Goal: Task Accomplishment & Management: Complete application form

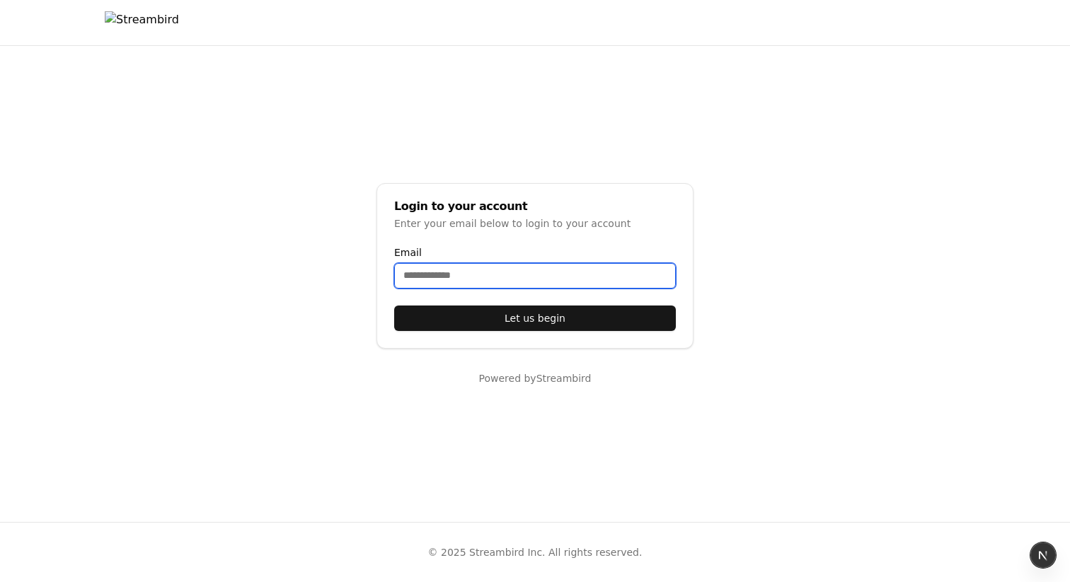
click at [479, 270] on input "Email" at bounding box center [535, 275] width 282 height 25
click at [468, 284] on input "Email" at bounding box center [535, 275] width 282 height 25
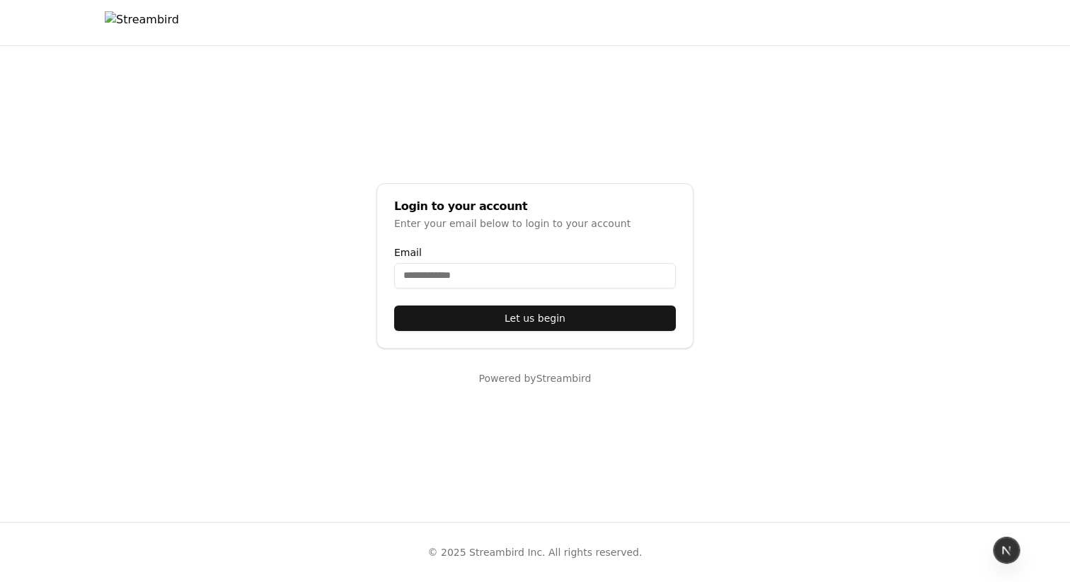
drag, startPoint x: 1045, startPoint y: 554, endPoint x: 1030, endPoint y: 543, distance: 19.2
click at [1019, 545] on div at bounding box center [1005, 550] width 25 height 25
click at [202, 36] on div at bounding box center [535, 22] width 860 height 45
click at [179, 23] on img at bounding box center [142, 22] width 74 height 23
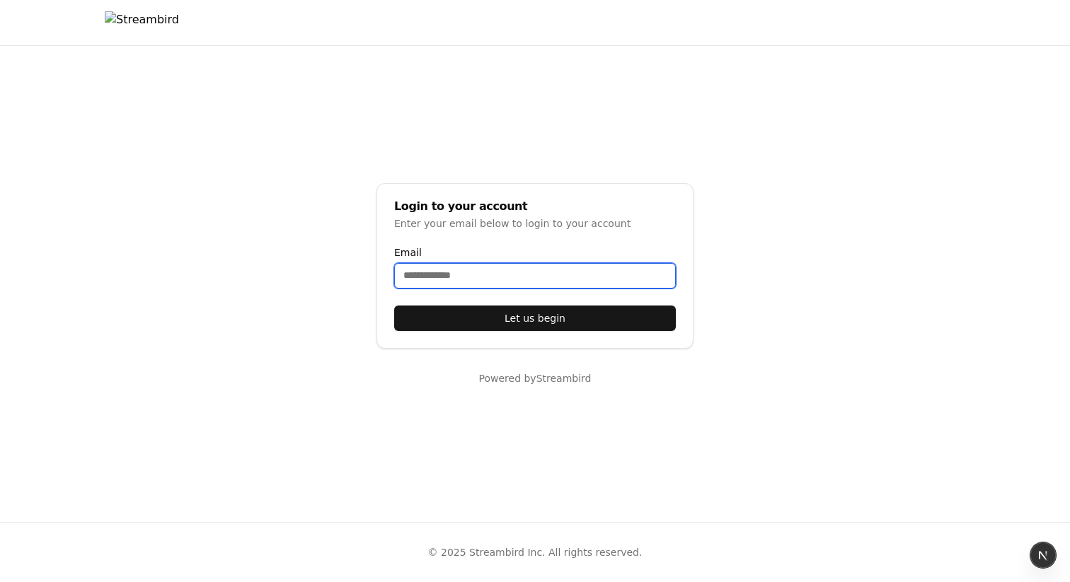
click at [439, 274] on input "Email" at bounding box center [535, 275] width 282 height 25
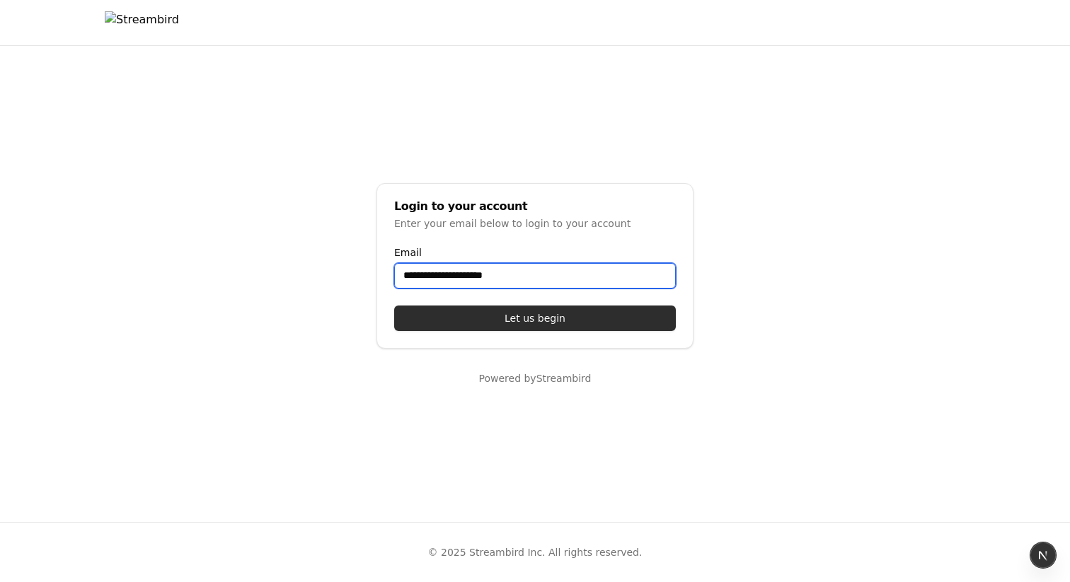
type input "**********"
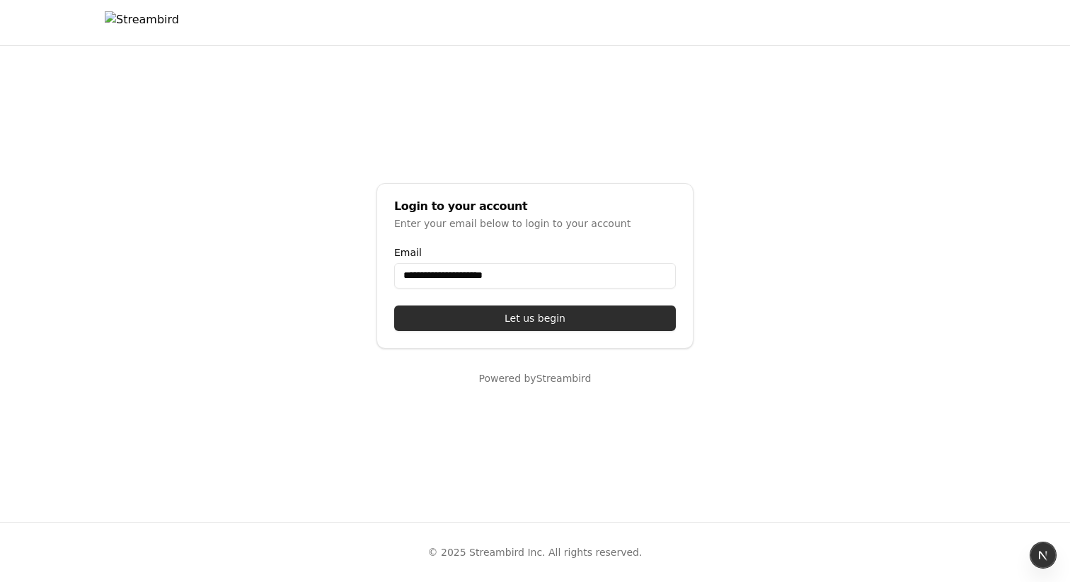
click at [490, 328] on button "Let us begin" at bounding box center [535, 318] width 282 height 25
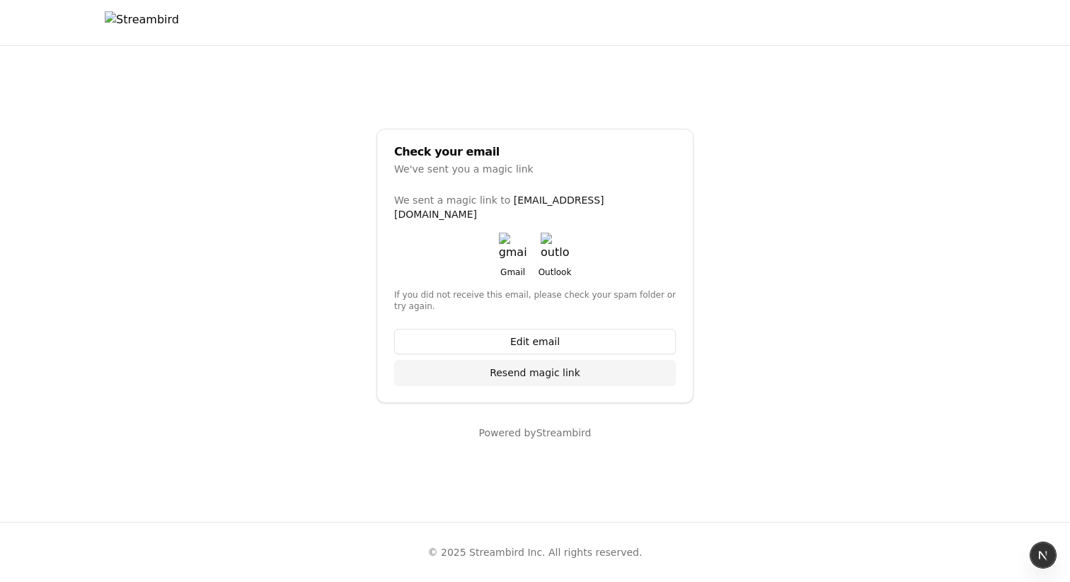
click at [510, 241] on img "button" at bounding box center [513, 247] width 28 height 28
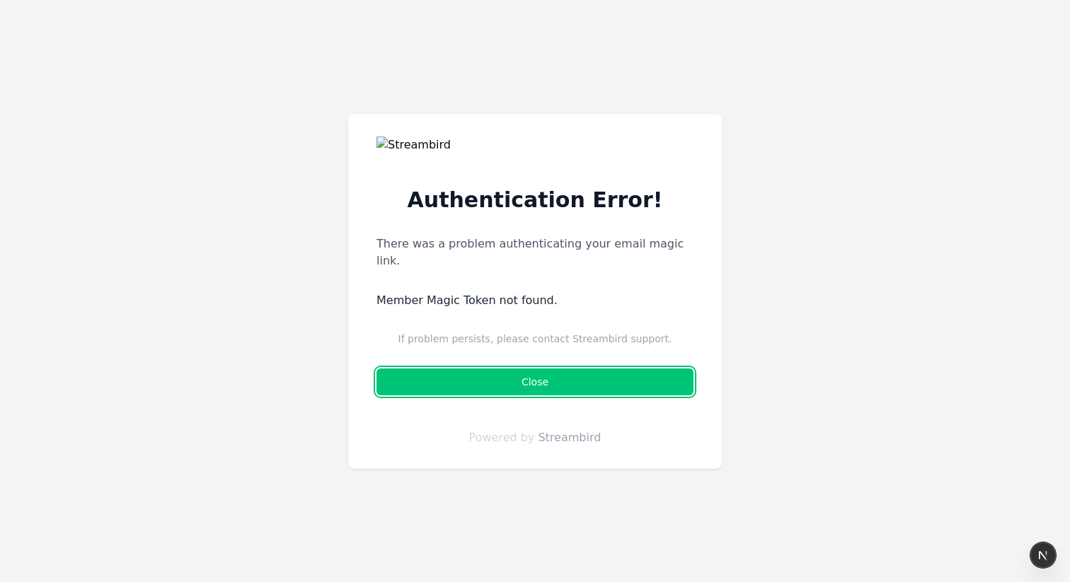
click at [564, 379] on button "Close" at bounding box center [534, 382] width 317 height 27
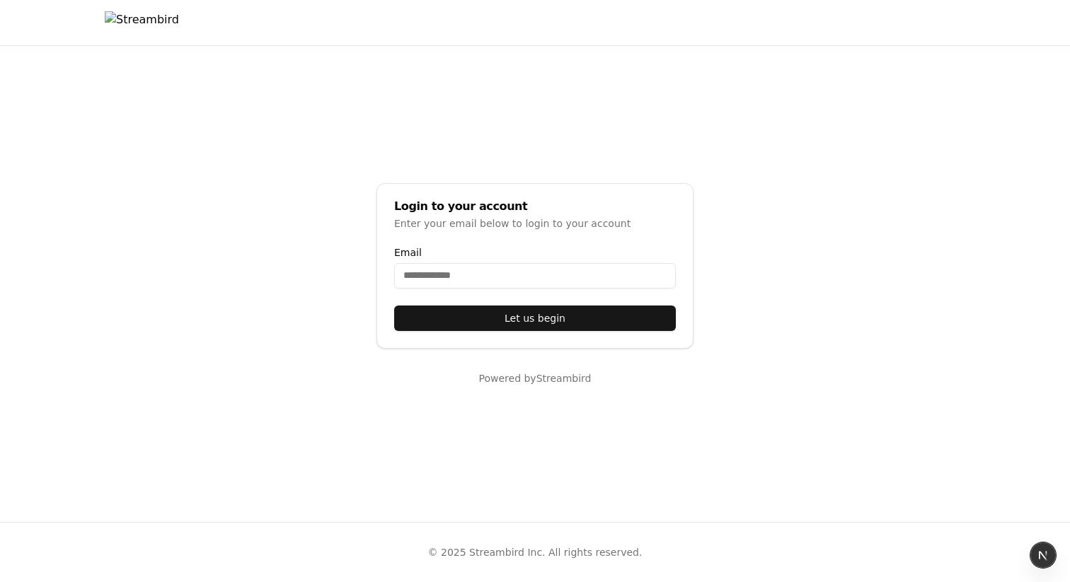
click at [517, 166] on main "Login to your account Enter your email below to login to your account Email Let…" at bounding box center [535, 284] width 1070 height 476
click at [202, 34] on div at bounding box center [535, 22] width 860 height 45
click at [179, 28] on img at bounding box center [142, 22] width 74 height 23
click at [490, 318] on button "Let us begin" at bounding box center [535, 318] width 282 height 25
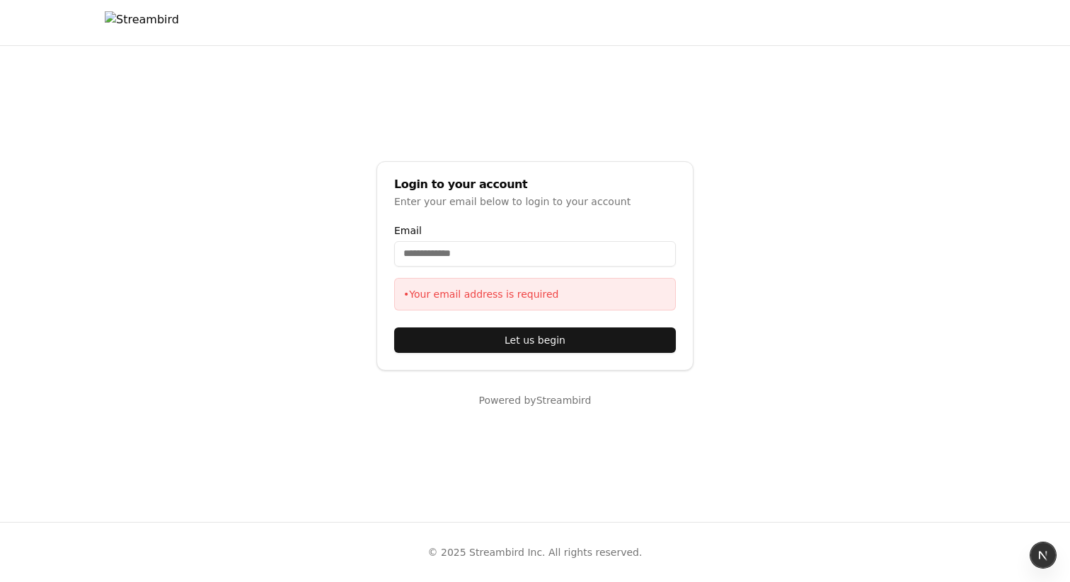
click at [497, 299] on li "• Your email address is required" at bounding box center [534, 294] width 263 height 14
click at [467, 249] on input "Email" at bounding box center [535, 253] width 282 height 25
click at [796, 209] on main "Login to your account Enter your email below to login to your account Email • Y…" at bounding box center [535, 284] width 1070 height 476
